Goal: Task Accomplishment & Management: Manage account settings

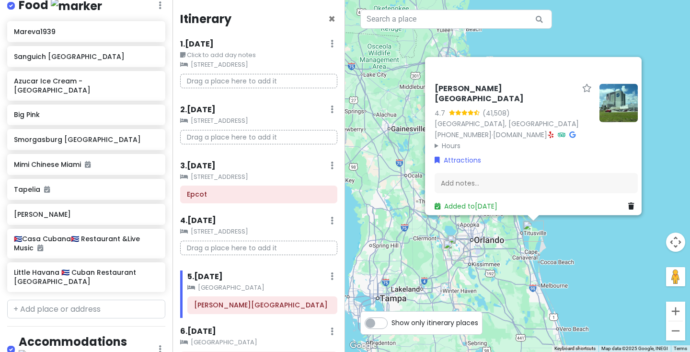
scroll to position [408, 0]
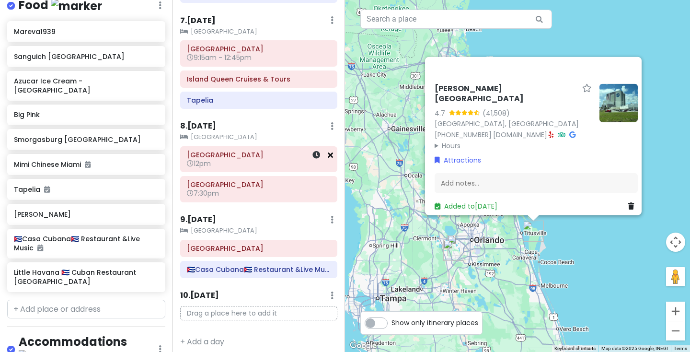
click at [331, 151] on icon at bounding box center [330, 155] width 5 height 8
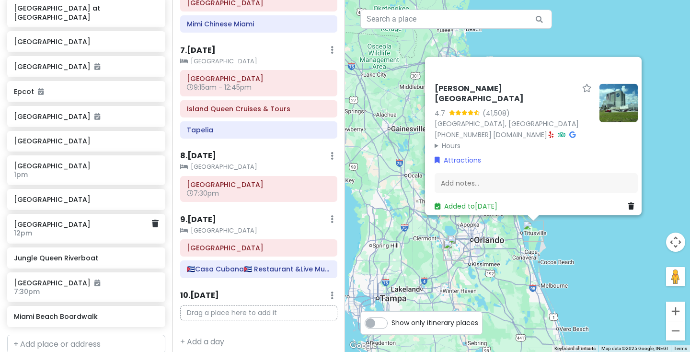
scroll to position [381, 0]
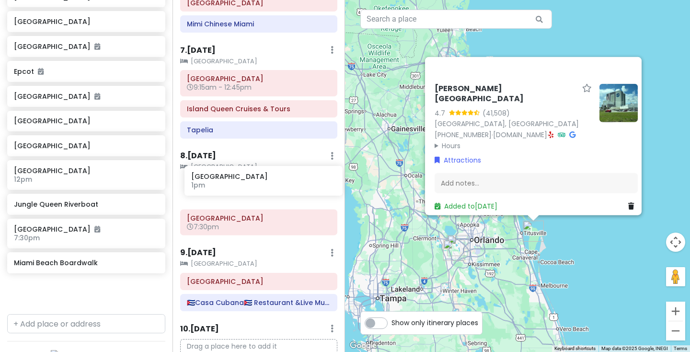
drag, startPoint x: 63, startPoint y: 138, endPoint x: 242, endPoint y: 182, distance: 183.7
click at [242, 181] on div "Miami Trip Private Change Dates Make a Copy Delete Trip Give Feedback 💡 Support…" at bounding box center [345, 176] width 690 height 352
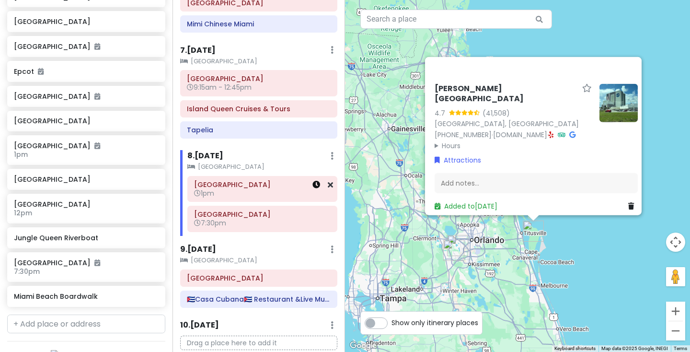
click at [317, 181] on icon at bounding box center [317, 185] width 8 height 8
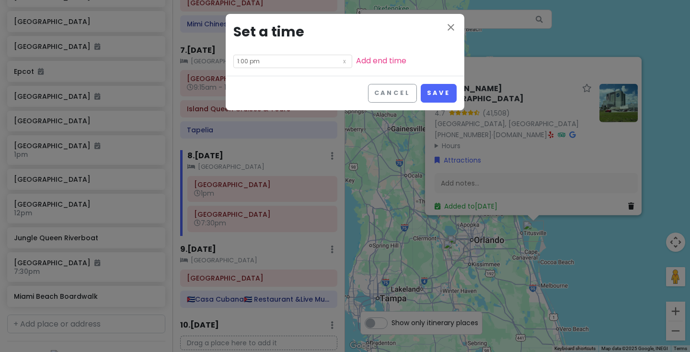
click at [280, 58] on input "1:00 pm" at bounding box center [292, 61] width 119 height 13
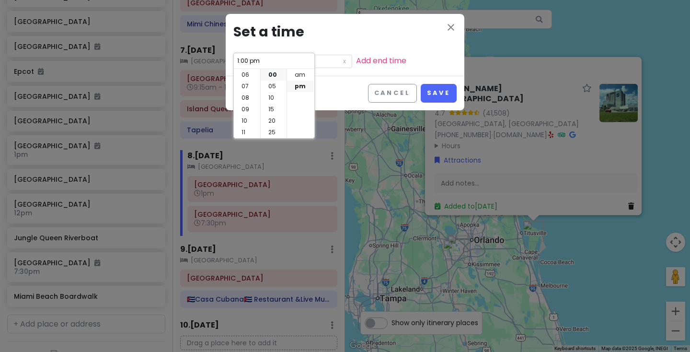
scroll to position [69, 0]
click at [244, 130] on li "11" at bounding box center [247, 133] width 26 height 12
type input "11:00 pm"
click at [245, 120] on li "10" at bounding box center [247, 121] width 26 height 12
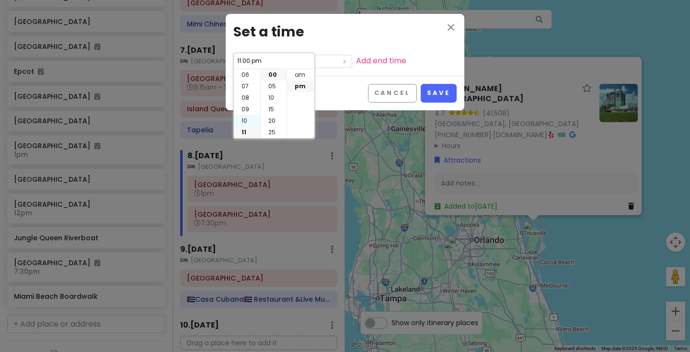
type input "10:00 pm"
click at [275, 75] on li "30" at bounding box center [274, 75] width 26 height 12
type input "10:30 pm"
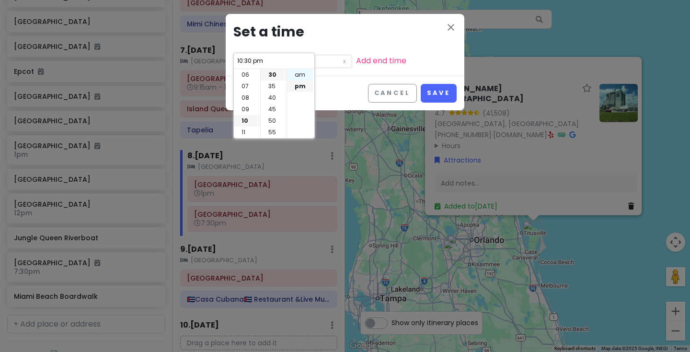
click at [299, 74] on li "am" at bounding box center [300, 75] width 26 height 12
type input "10:30 am"
click at [396, 60] on link "Add end time" at bounding box center [381, 60] width 50 height 11
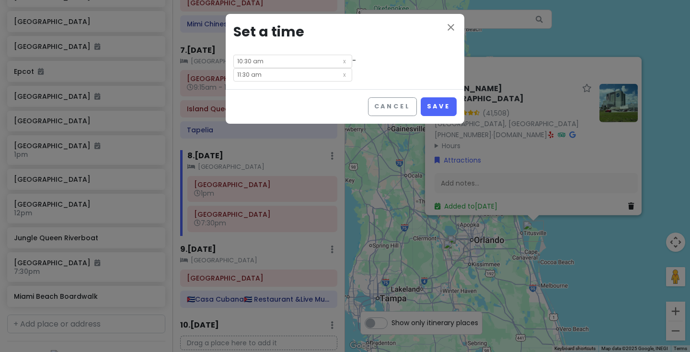
click at [301, 71] on input "11:30 am" at bounding box center [292, 74] width 119 height 13
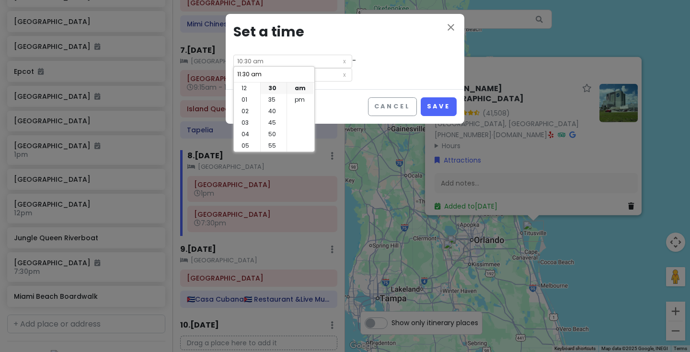
scroll to position [0, 0]
click at [246, 111] on li "02" at bounding box center [247, 111] width 26 height 12
type input "2:30 am"
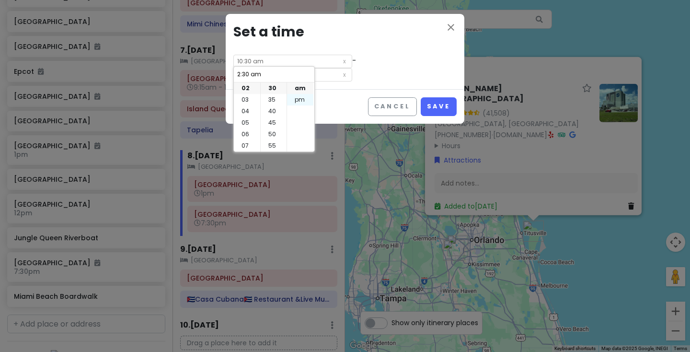
click at [304, 97] on li "pm" at bounding box center [300, 100] width 26 height 12
type input "2:30 pm"
click at [245, 98] on li "03" at bounding box center [247, 100] width 26 height 12
type input "3:30 pm"
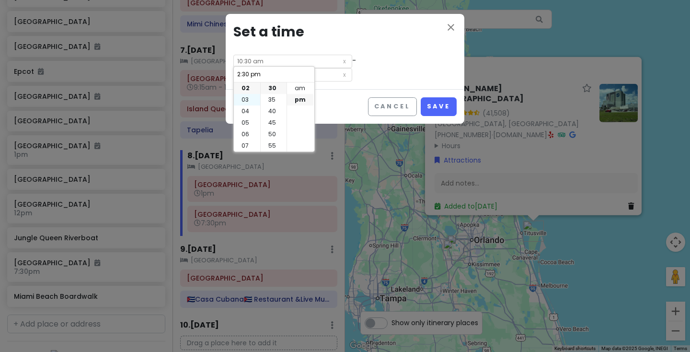
type input "3:30 pm"
click at [272, 90] on li "00" at bounding box center [274, 88] width 26 height 12
type input "3:00 pm"
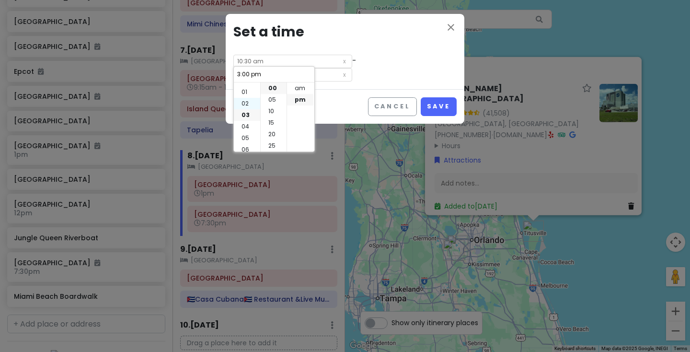
click at [245, 102] on li "02" at bounding box center [247, 104] width 26 height 12
type input "2:00 pm"
click at [272, 119] on li "30" at bounding box center [274, 122] width 26 height 12
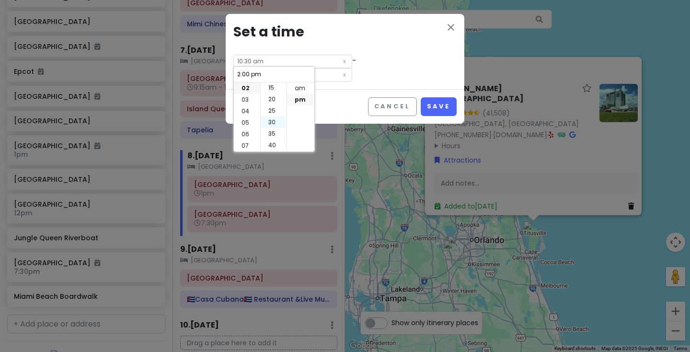
type input "2:30 pm"
click at [451, 106] on button "Save" at bounding box center [439, 106] width 36 height 19
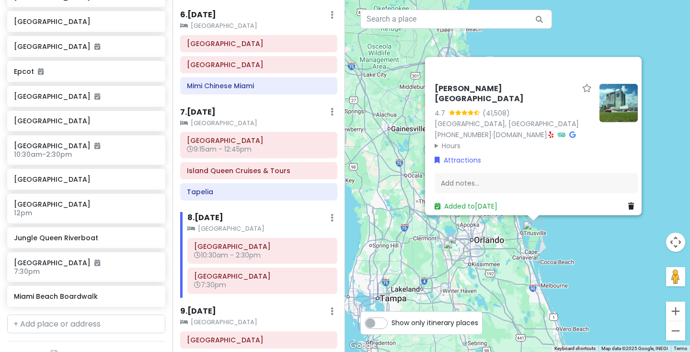
scroll to position [318, 0]
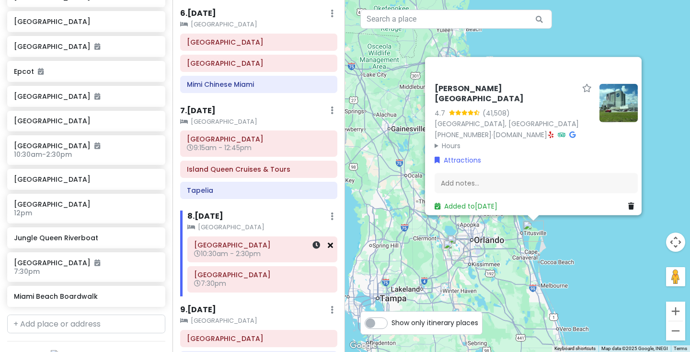
click at [333, 241] on icon at bounding box center [330, 245] width 5 height 8
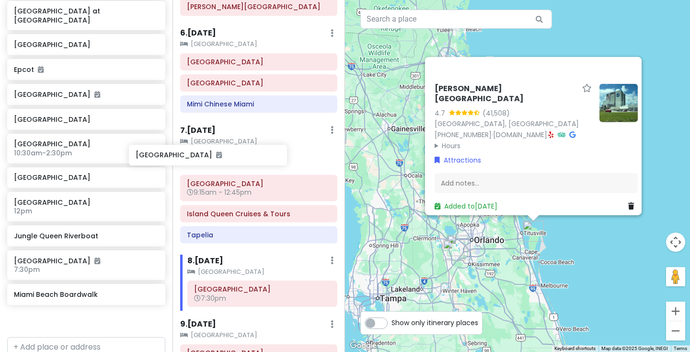
scroll to position [358, 0]
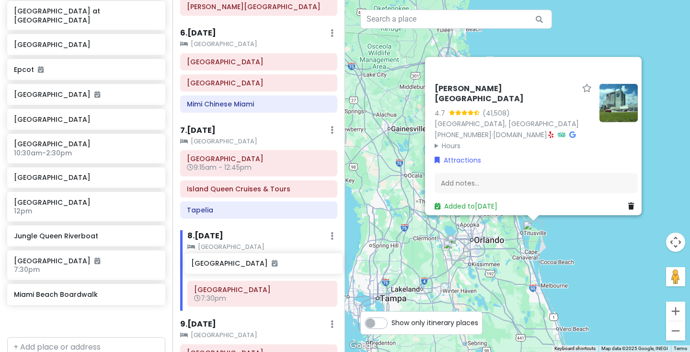
drag, startPoint x: 80, startPoint y: 33, endPoint x: 257, endPoint y: 262, distance: 289.4
click at [257, 262] on div "Miami Trip Private Change Dates Make a Copy Delete Trip Give Feedback 💡 Support…" at bounding box center [345, 176] width 690 height 352
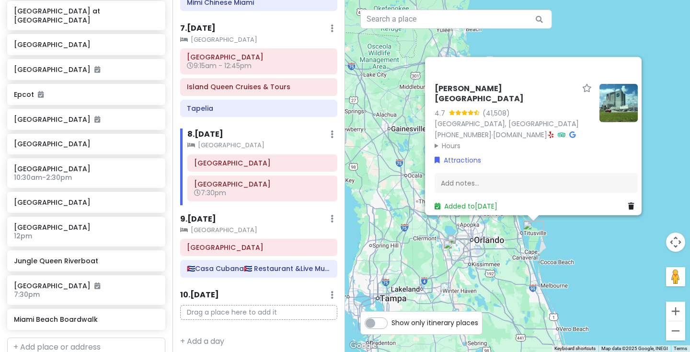
scroll to position [378, 0]
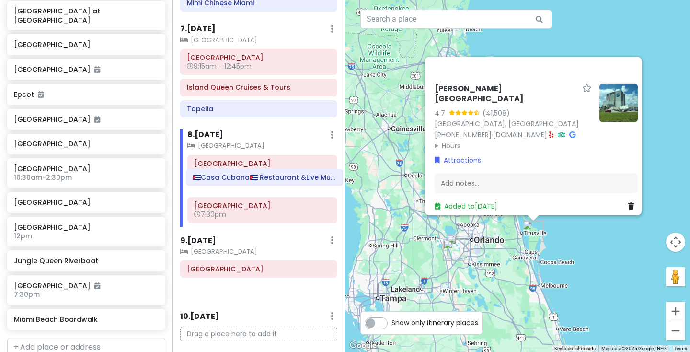
drag, startPoint x: 232, startPoint y: 265, endPoint x: 238, endPoint y: 179, distance: 86.0
click at [238, 179] on div "Itinerary × 1 . [DATE] Edit Day Notes Clear Lodging Delete Day Click to add day…" at bounding box center [259, 176] width 173 height 352
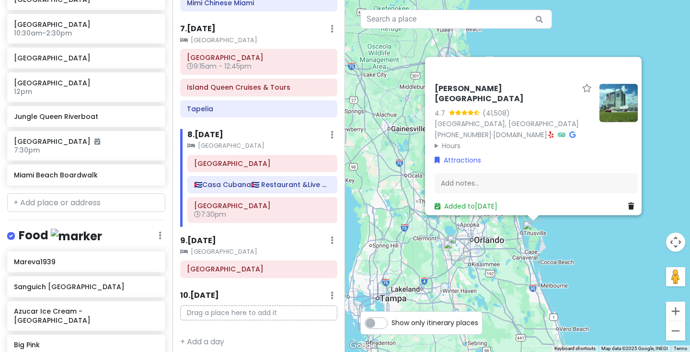
scroll to position [0, 0]
